Goal: Task Accomplishment & Management: Manage account settings

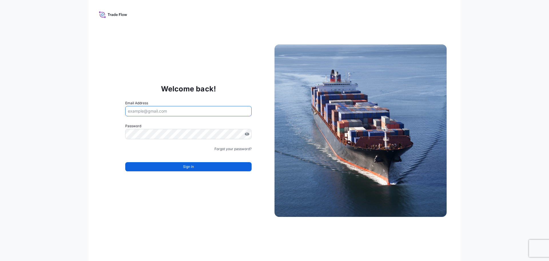
click at [143, 112] on input "Email Address" at bounding box center [188, 111] width 126 height 10
type input "patrick.tan@dsv.com"
click at [235, 149] on link "Forgot your password?" at bounding box center [232, 149] width 37 height 6
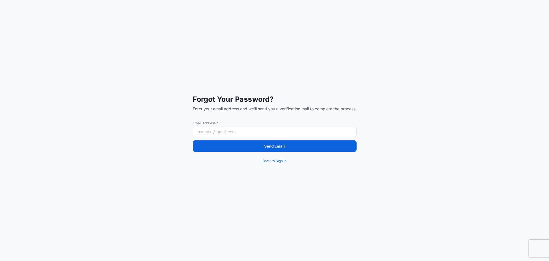
click at [229, 132] on input "Email Address *" at bounding box center [275, 131] width 164 height 10
type input "patrick.tan@dsv.com"
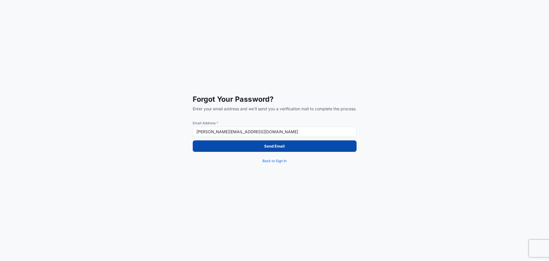
click at [248, 146] on button "Send Email" at bounding box center [275, 145] width 164 height 11
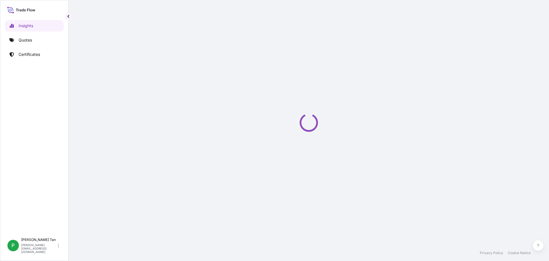
select select "2025"
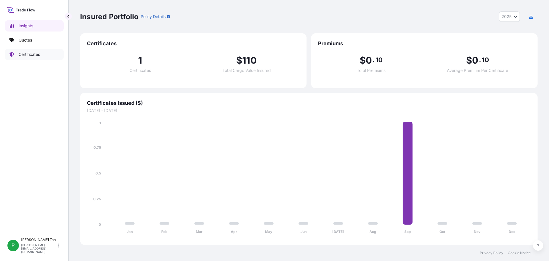
click at [29, 53] on p "Certificates" at bounding box center [29, 54] width 21 height 6
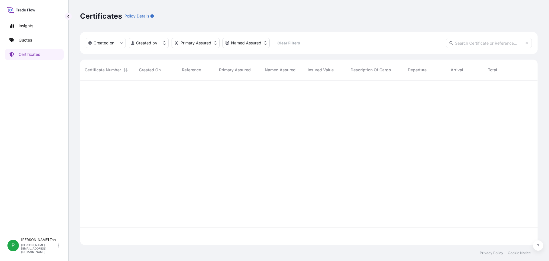
scroll to position [163, 453]
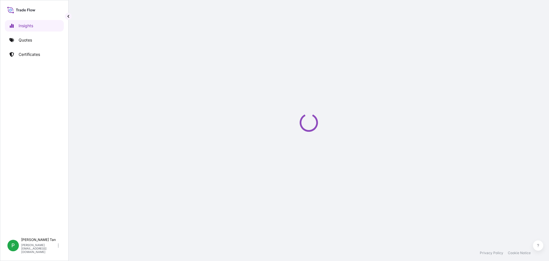
select select "2025"
